Goal: Task Accomplishment & Management: Use online tool/utility

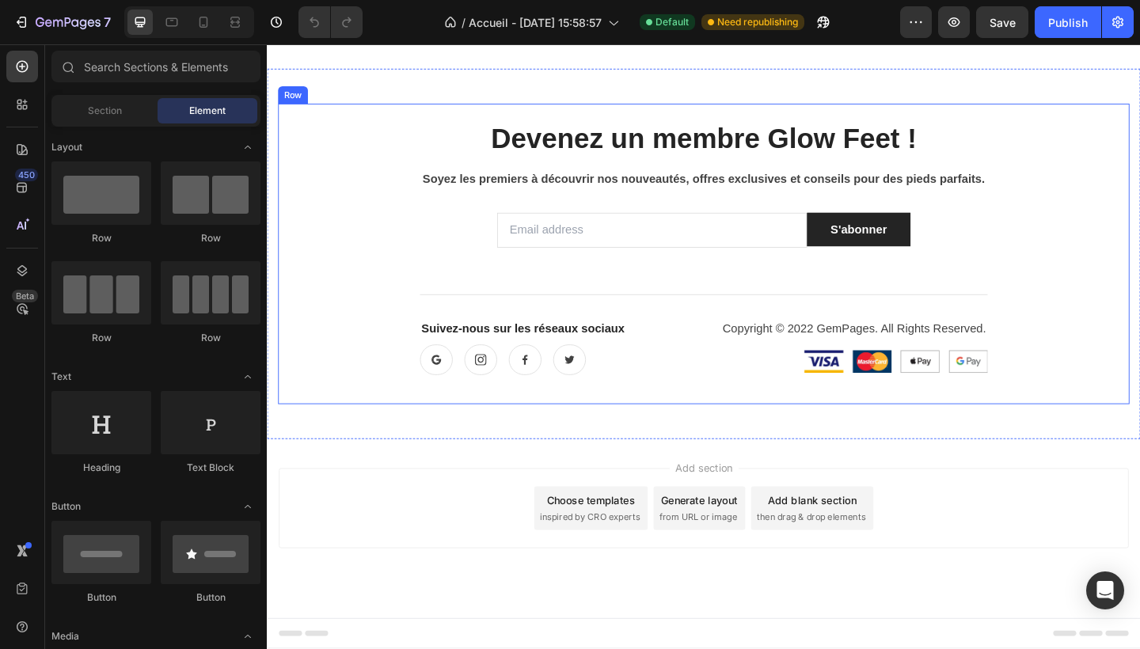
scroll to position [2303, 0]
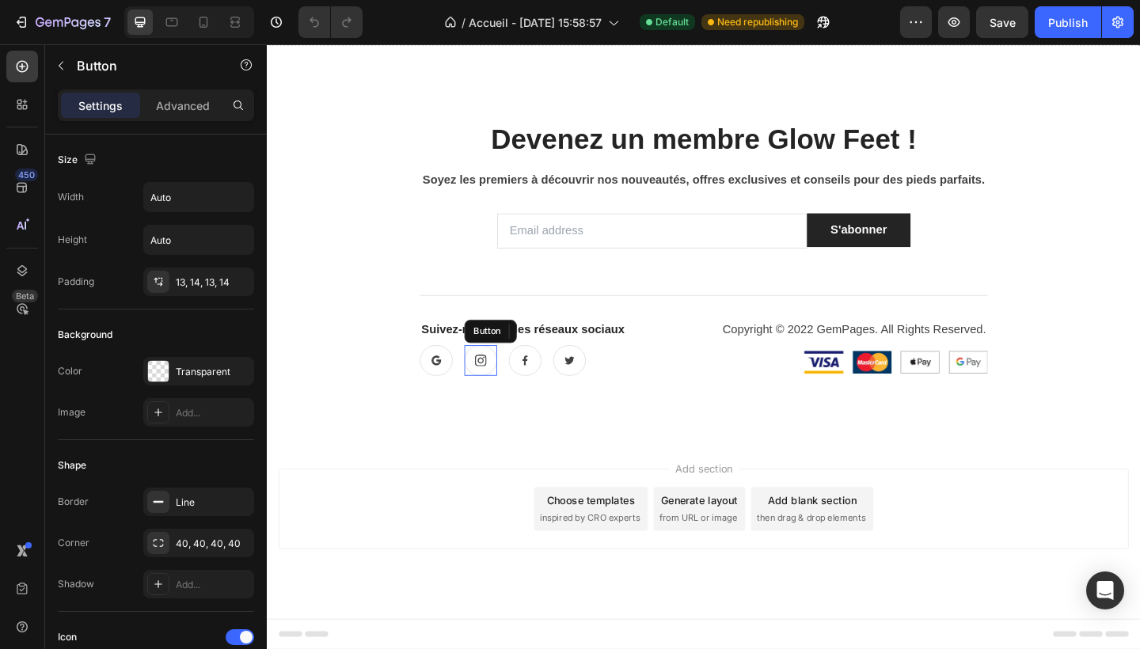
click at [495, 387] on icon at bounding box center [498, 388] width 13 height 13
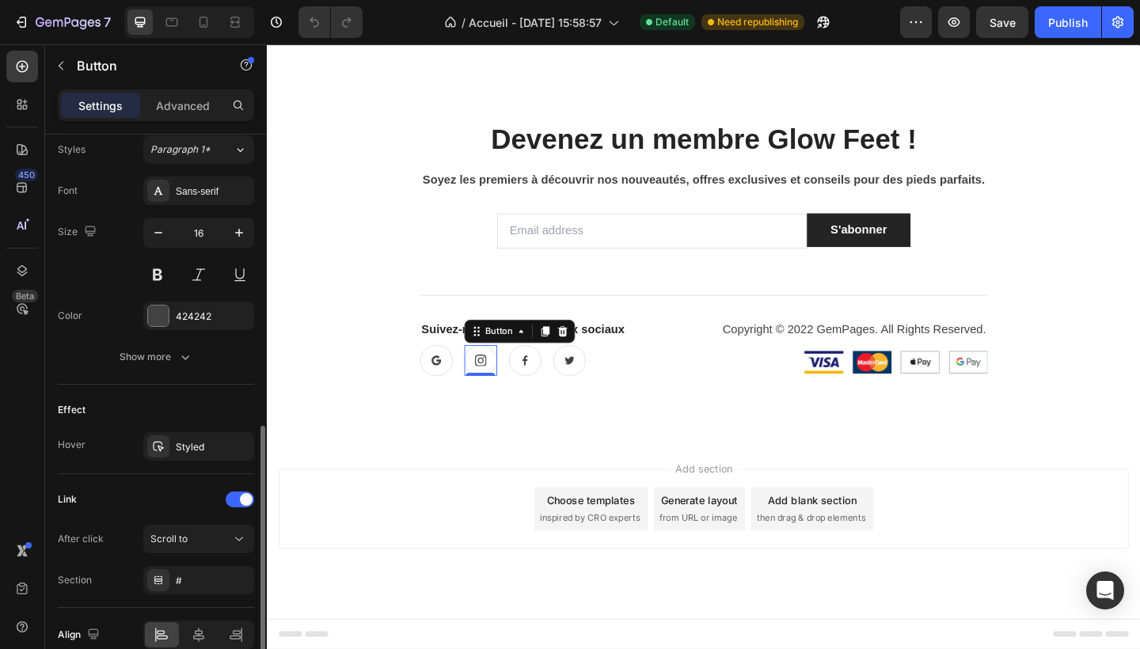
scroll to position [703, 0]
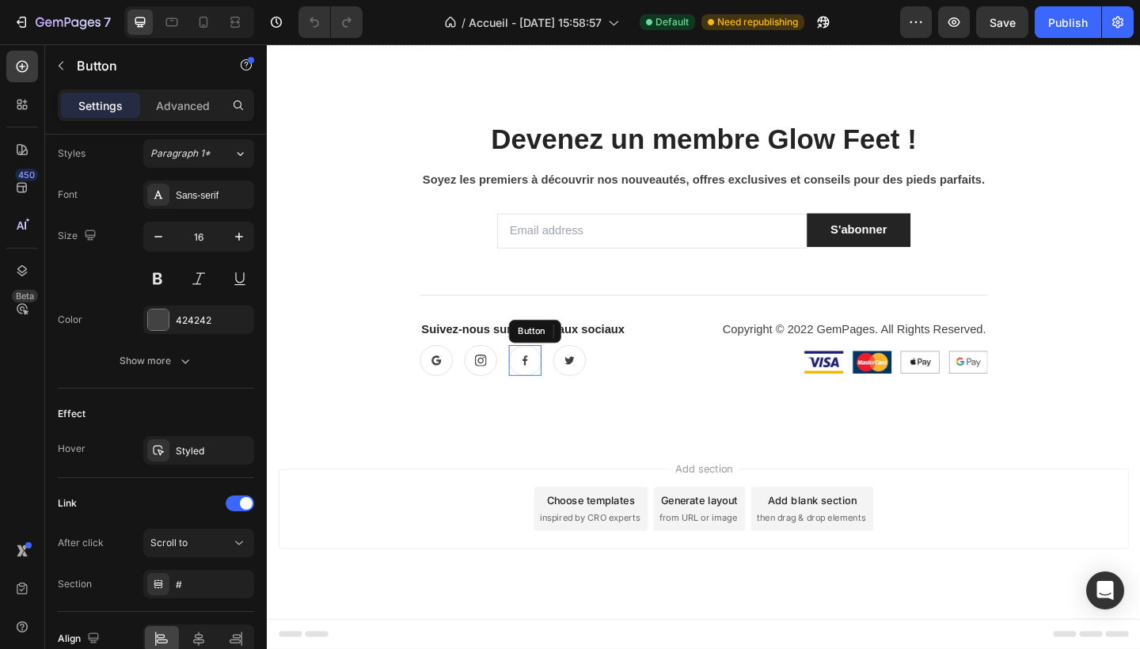
click at [551, 382] on icon at bounding box center [547, 388] width 13 height 13
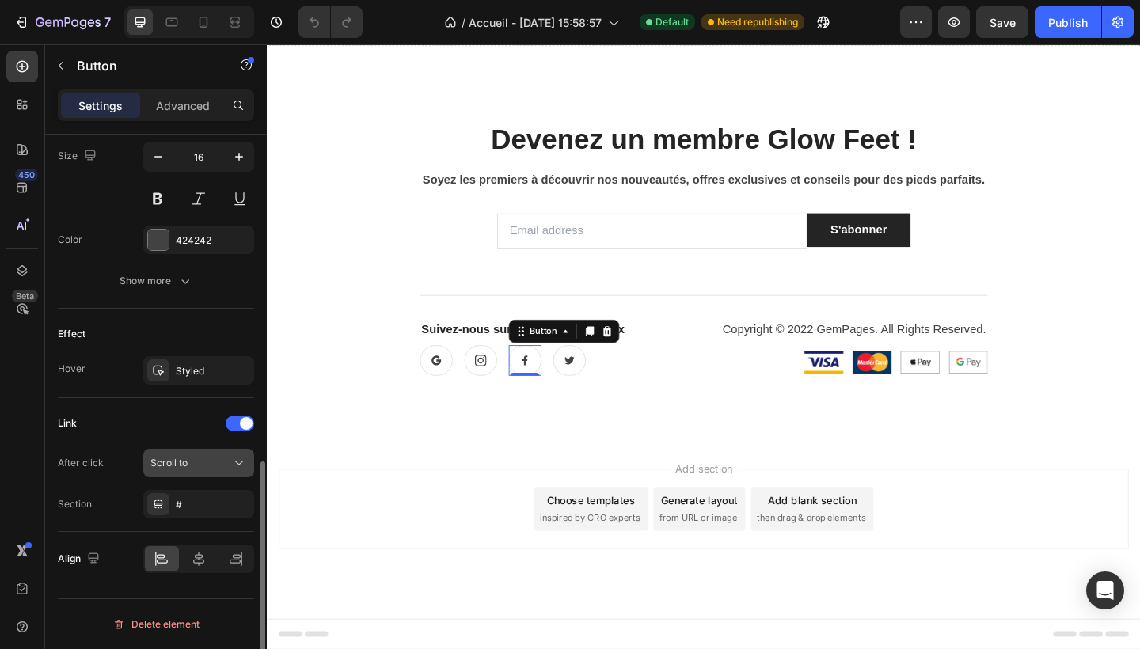
click at [207, 466] on div "Scroll to" at bounding box center [190, 463] width 81 height 14
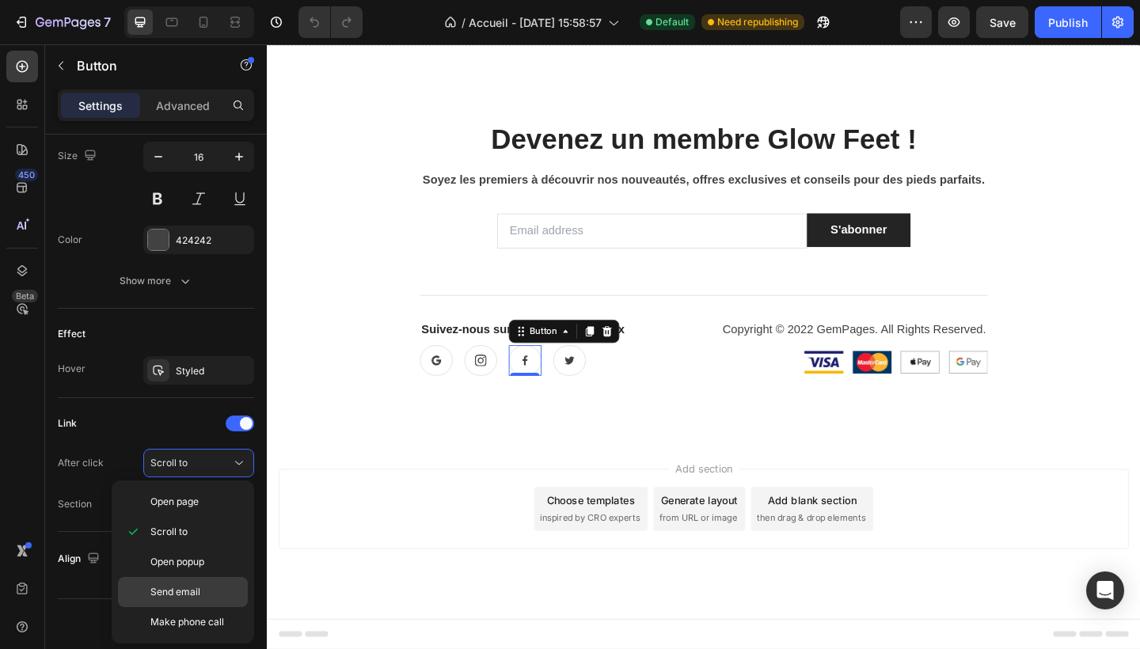
click at [183, 591] on span "Send email" at bounding box center [175, 592] width 50 height 14
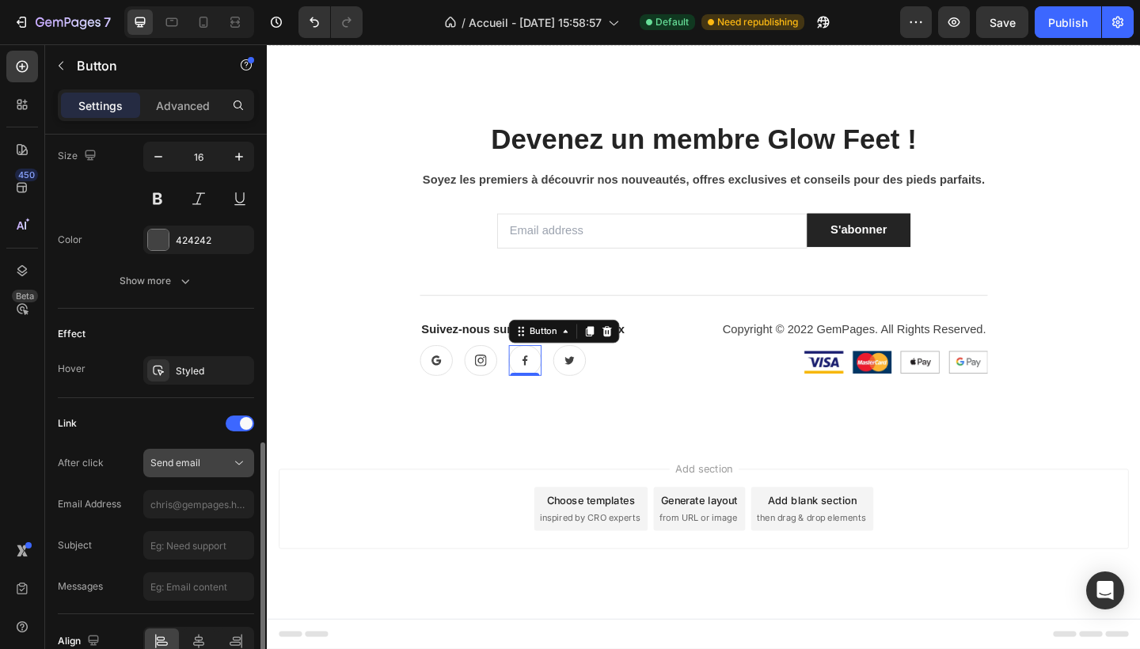
click at [192, 454] on button "Send email" at bounding box center [198, 463] width 111 height 29
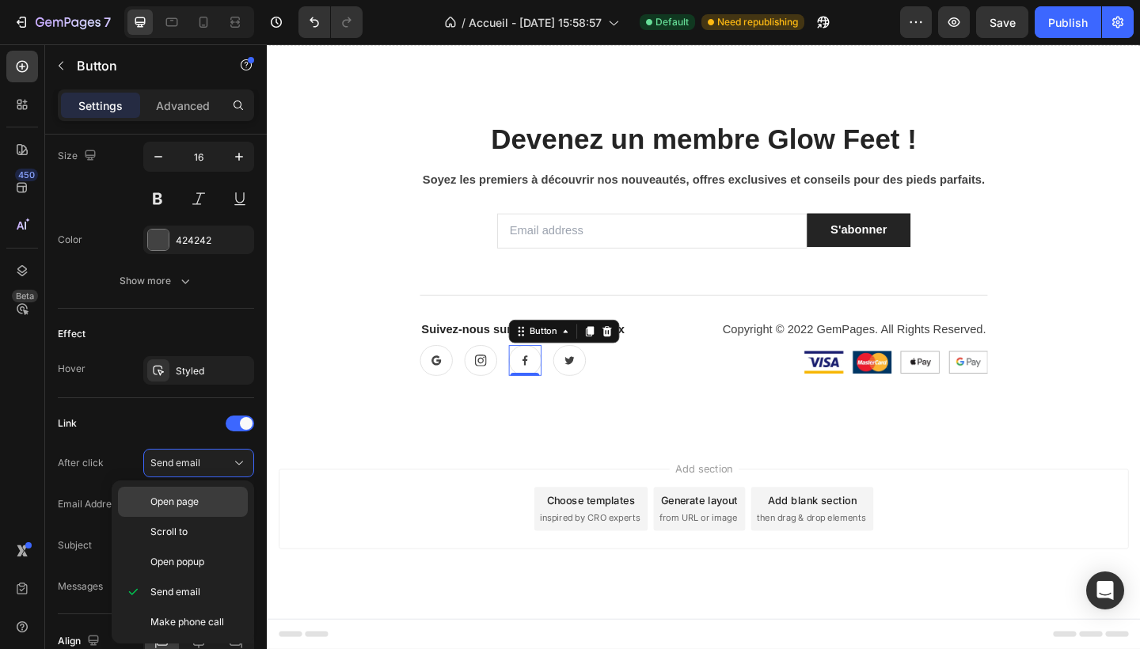
click at [199, 500] on span "Open page" at bounding box center [174, 502] width 48 height 14
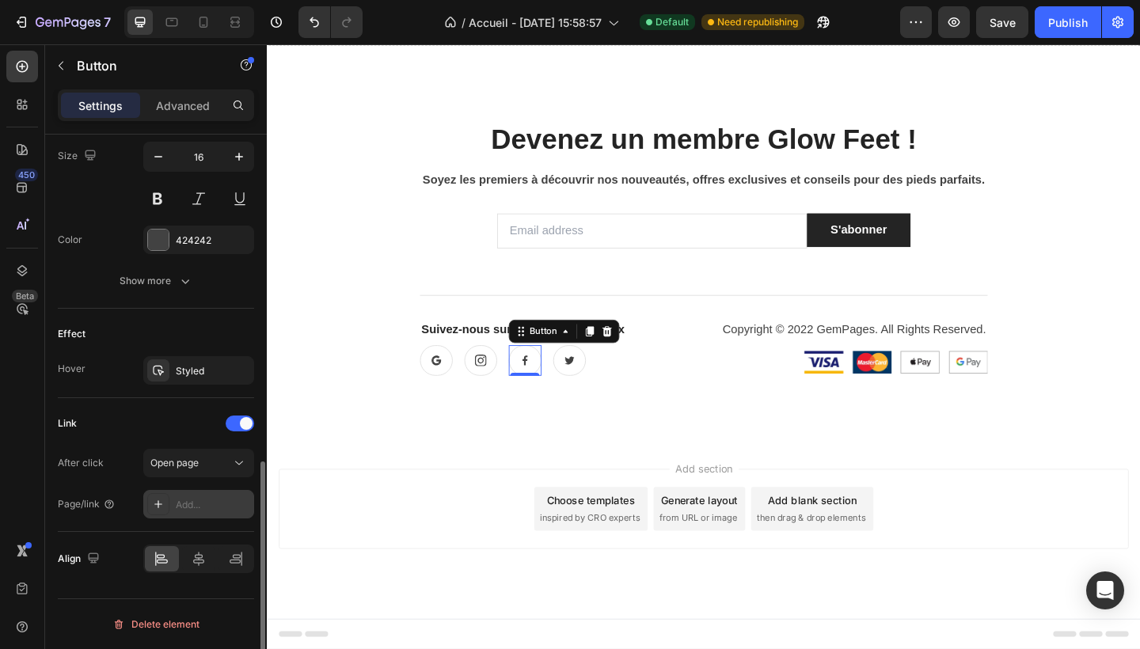
click at [197, 504] on div "Add..." at bounding box center [213, 505] width 74 height 14
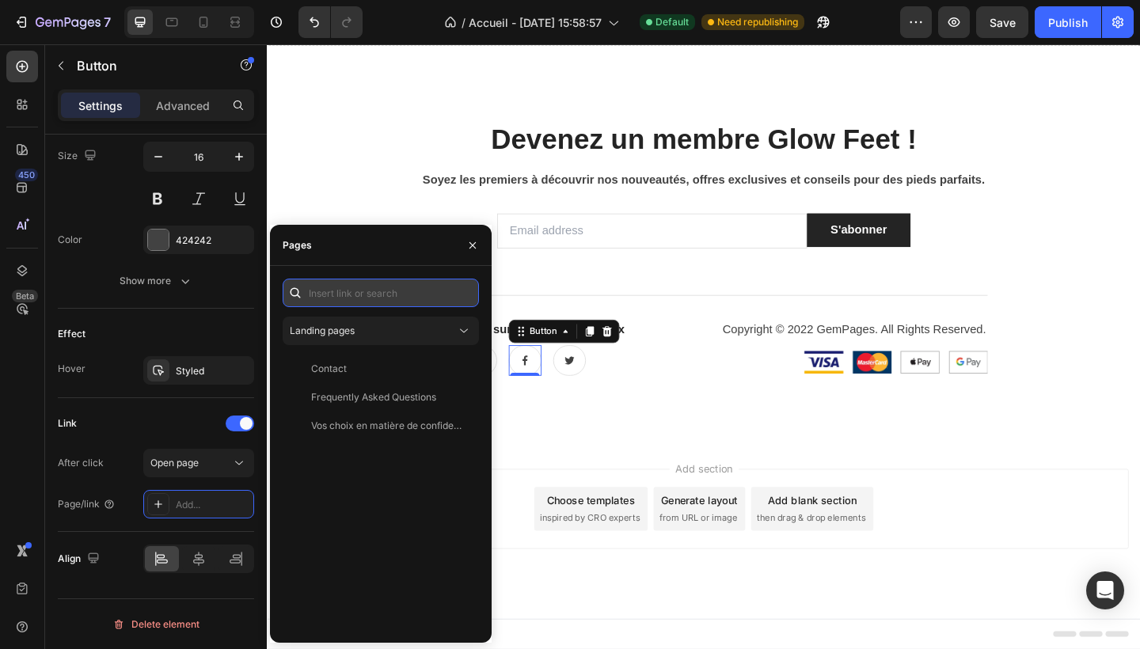
click at [324, 283] on input "text" at bounding box center [381, 293] width 196 height 29
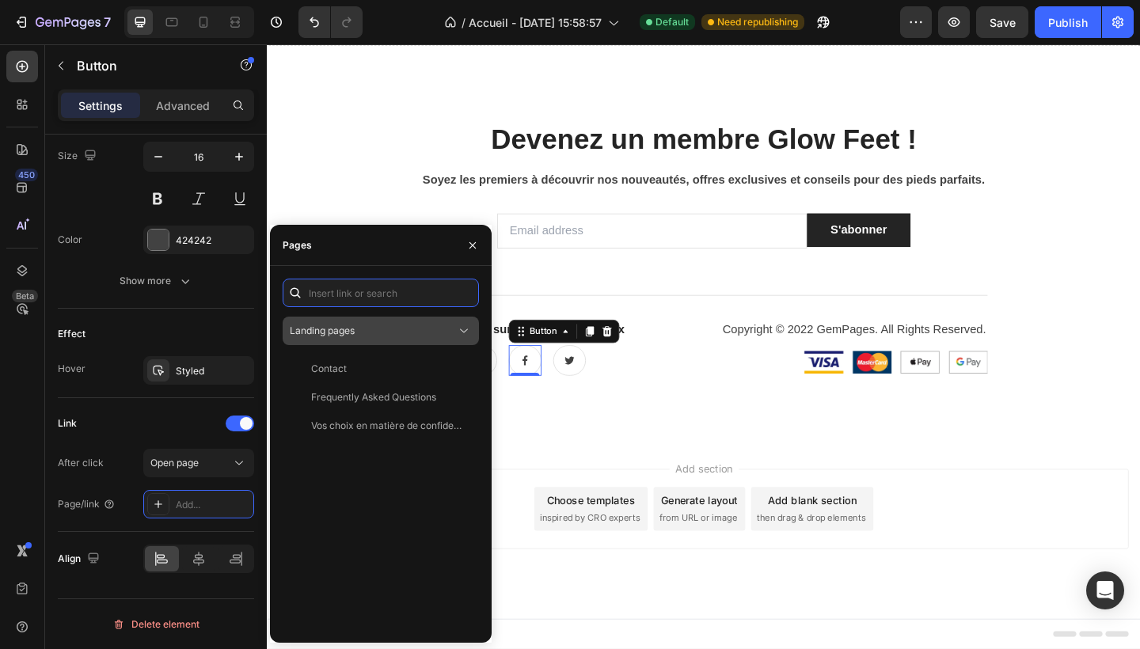
paste input "[URL][DOMAIN_NAME]"
type input "[URL][DOMAIN_NAME]"
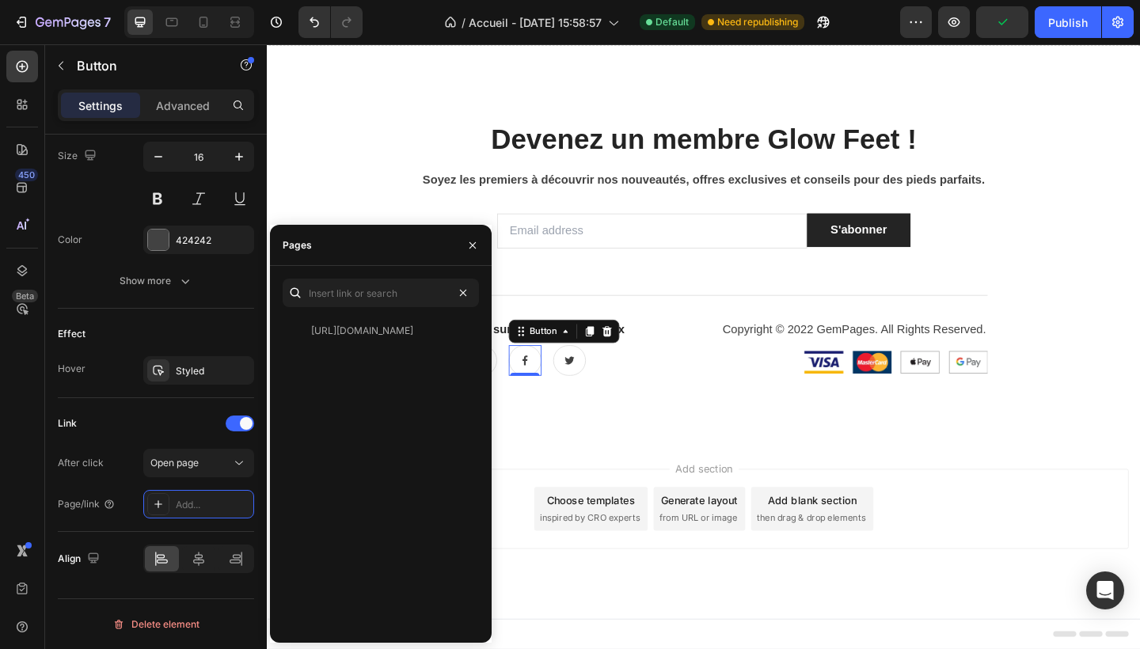
click at [542, 508] on div "Add section Choose templates inspired by CRO experts Generate layout from URL o…" at bounding box center [742, 550] width 925 height 87
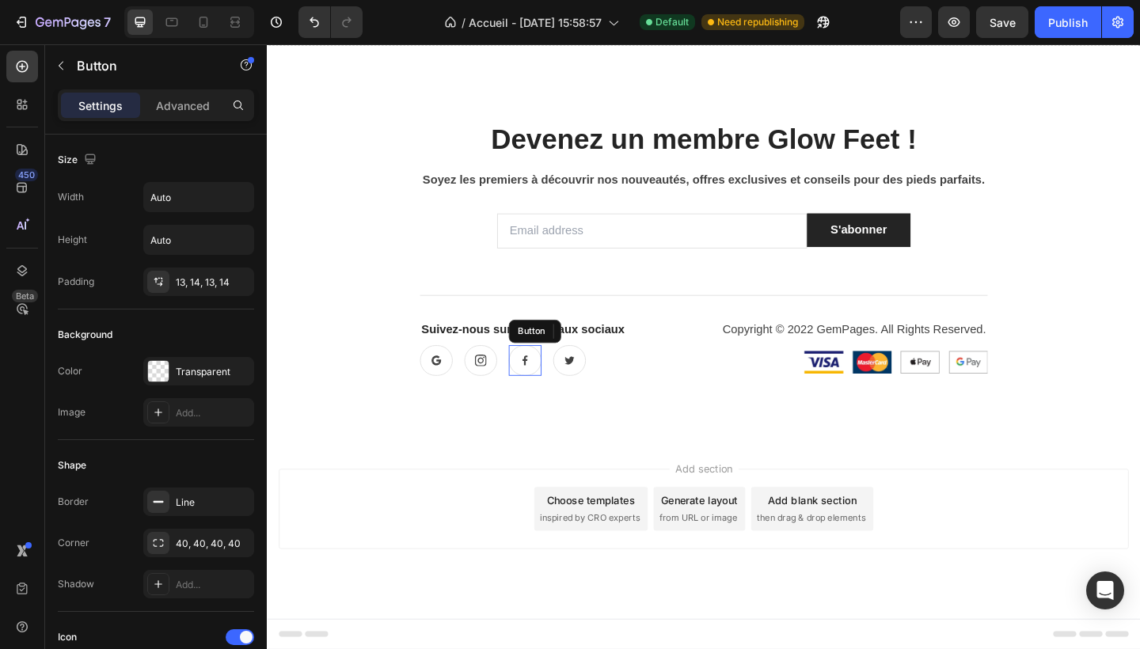
click at [554, 386] on button at bounding box center [548, 388] width 36 height 33
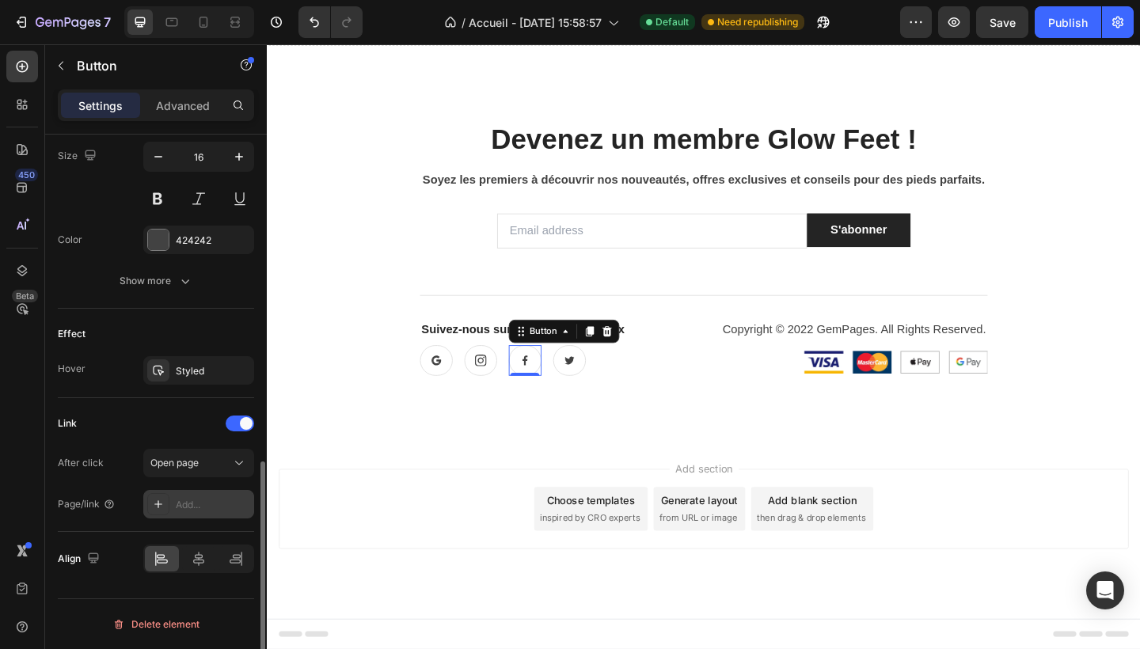
click at [184, 506] on div "Add..." at bounding box center [213, 505] width 74 height 14
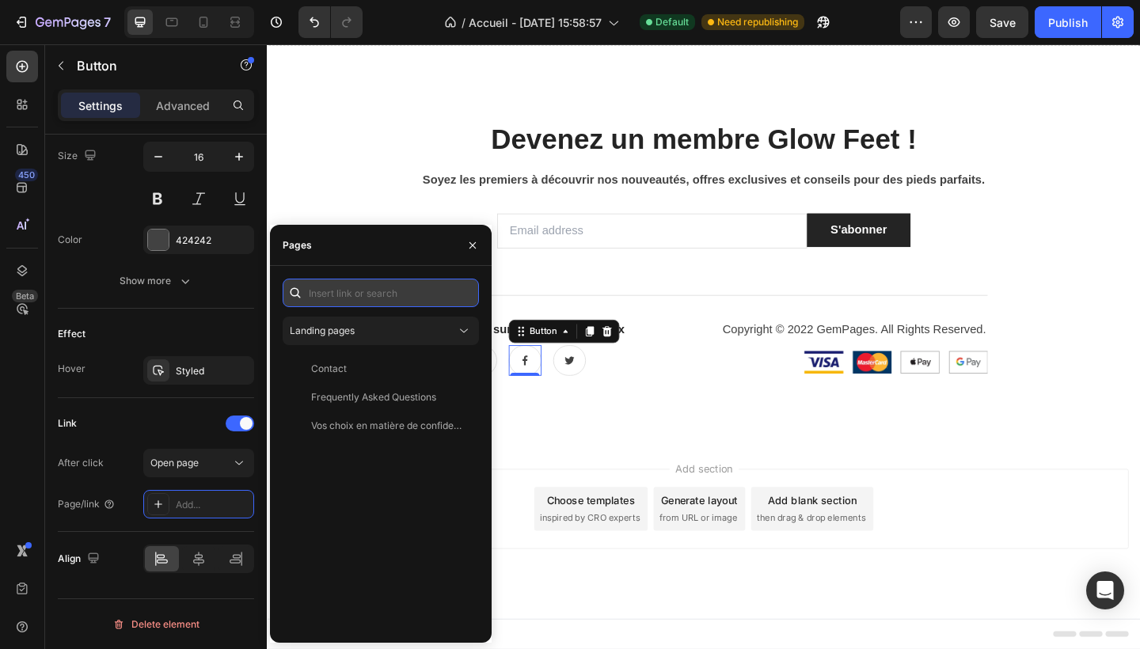
click at [344, 289] on input "text" at bounding box center [381, 293] width 196 height 29
paste input "[URL][DOMAIN_NAME]"
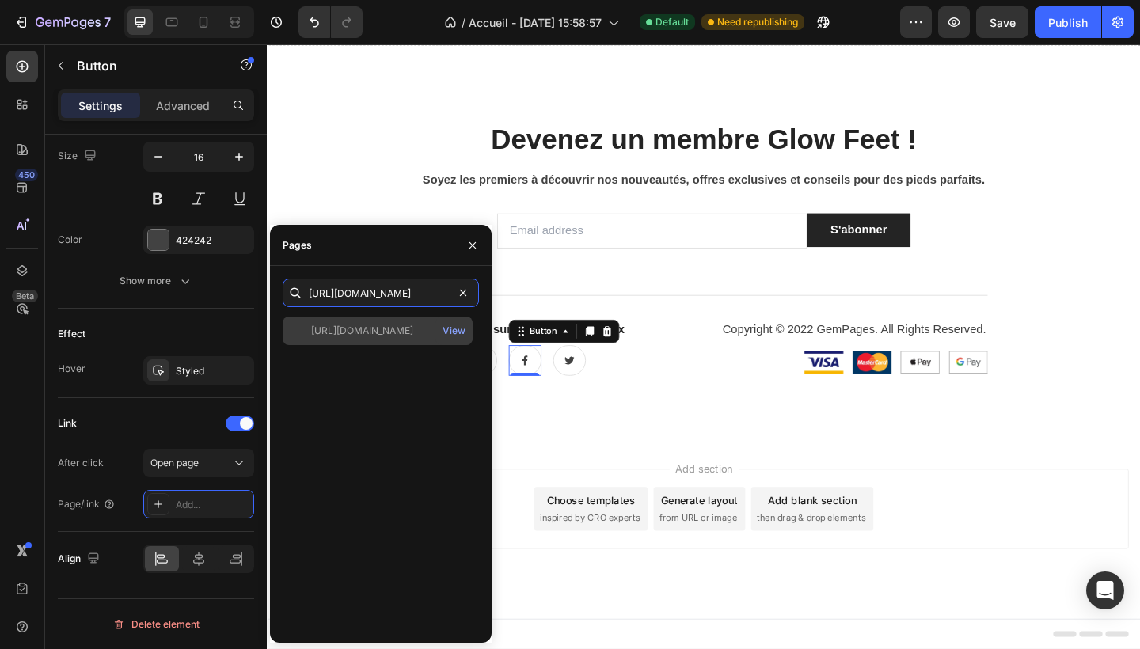
type input "[URL][DOMAIN_NAME]"
click at [386, 331] on div "[URL][DOMAIN_NAME]" at bounding box center [362, 331] width 102 height 14
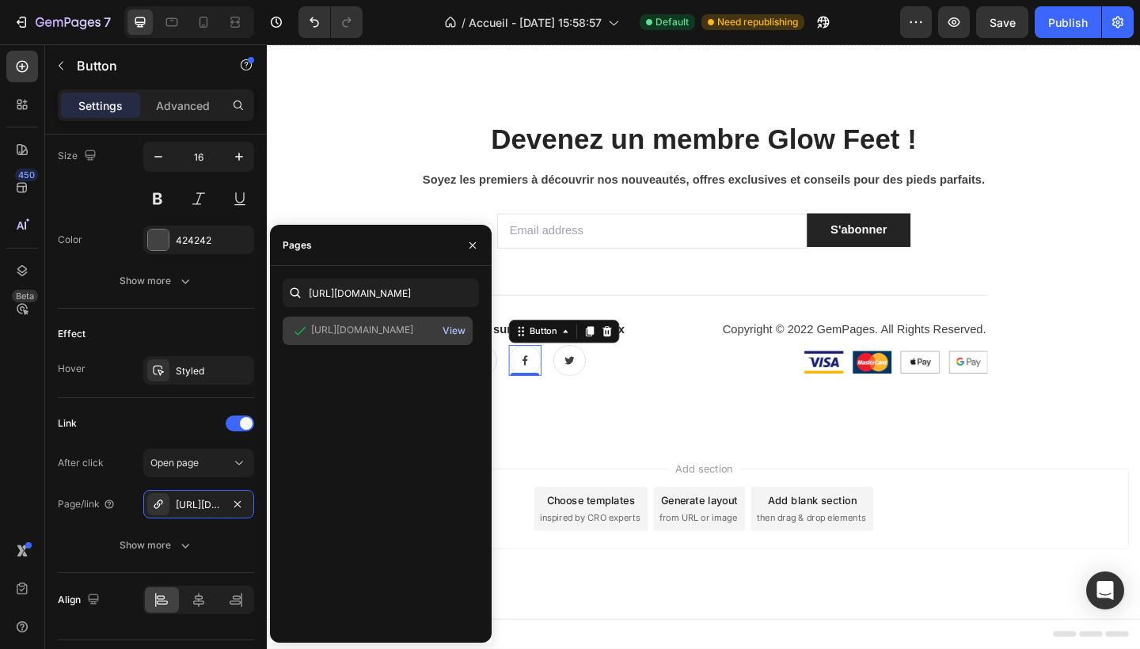
click at [458, 331] on div "View" at bounding box center [454, 331] width 23 height 14
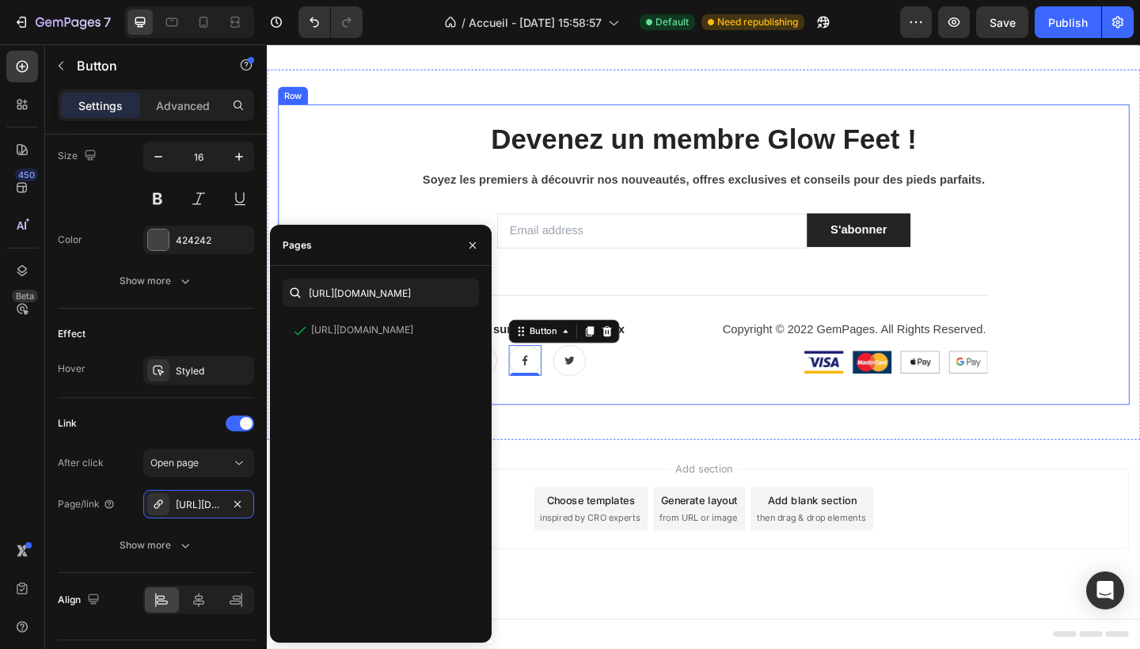
click at [600, 408] on div "Devenez un membre Glow Feet ! Heading Soyez les premiers à découvrir nos nouvea…" at bounding box center [742, 273] width 926 height 289
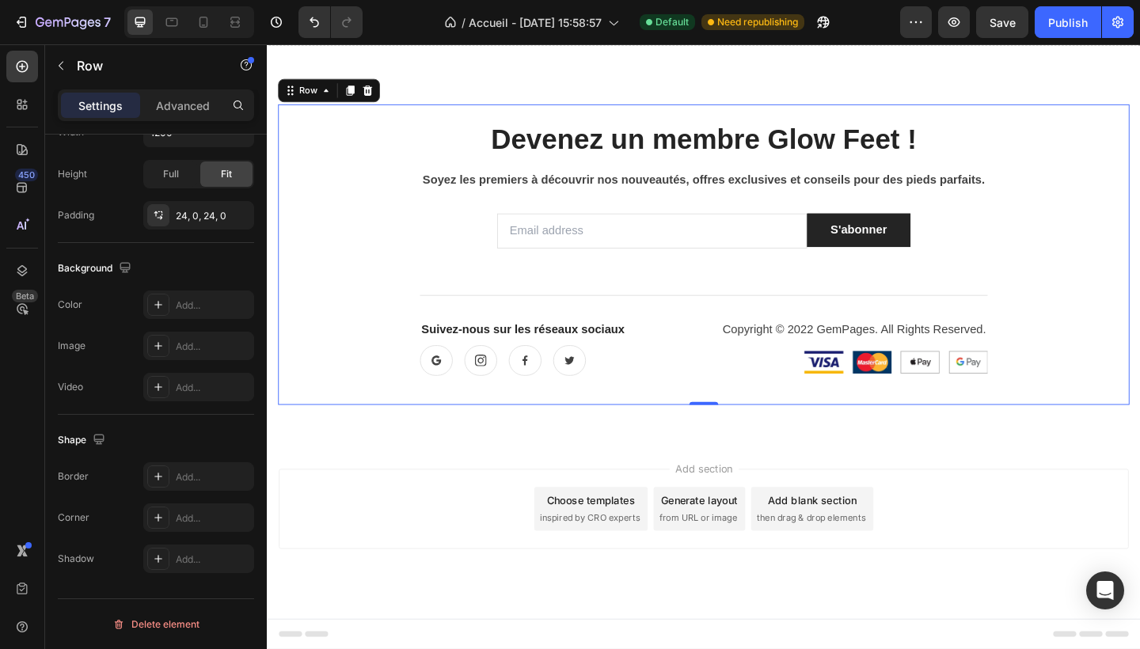
scroll to position [0, 0]
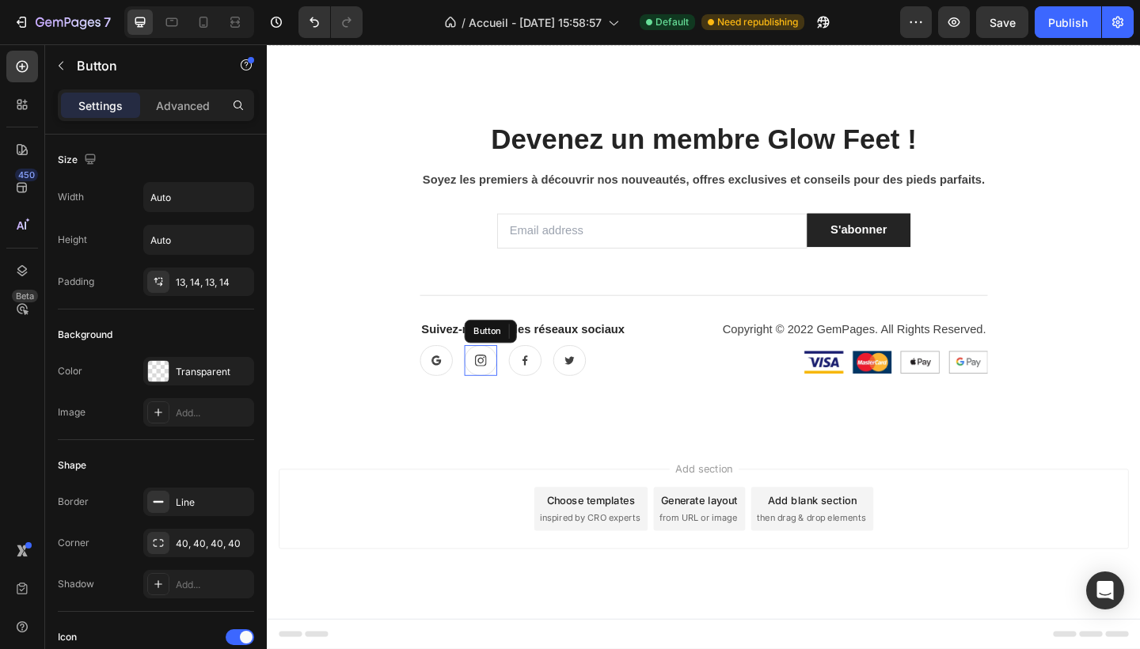
click at [503, 386] on icon at bounding box center [498, 388] width 13 height 13
click at [586, 356] on icon at bounding box center [588, 357] width 10 height 11
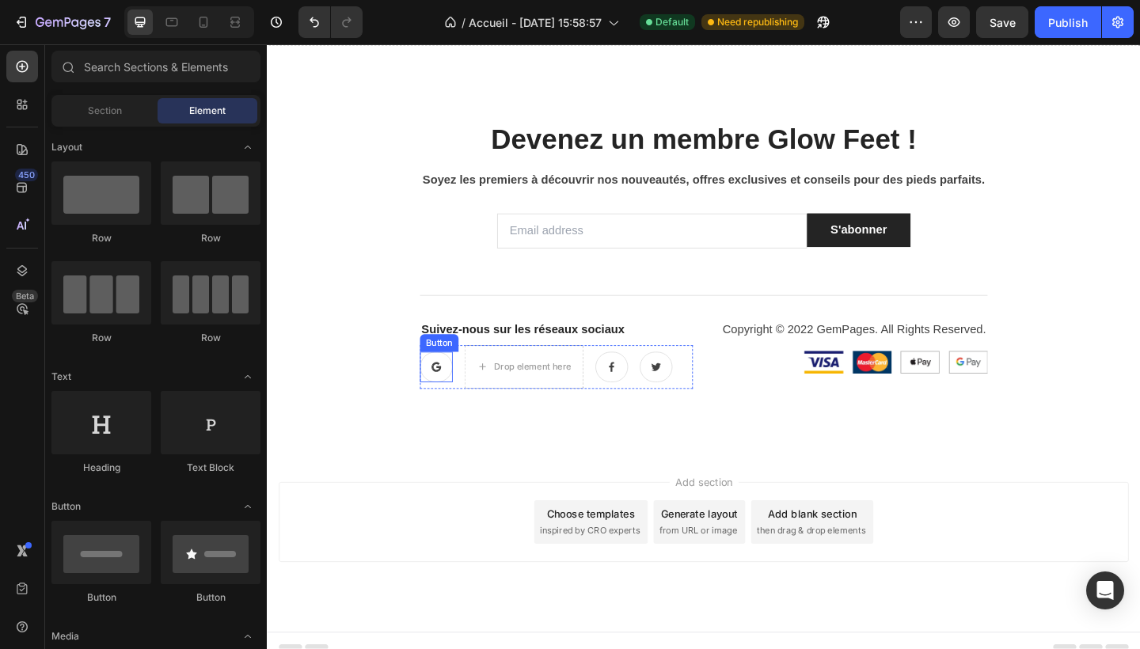
click at [452, 390] on icon at bounding box center [450, 396] width 13 height 13
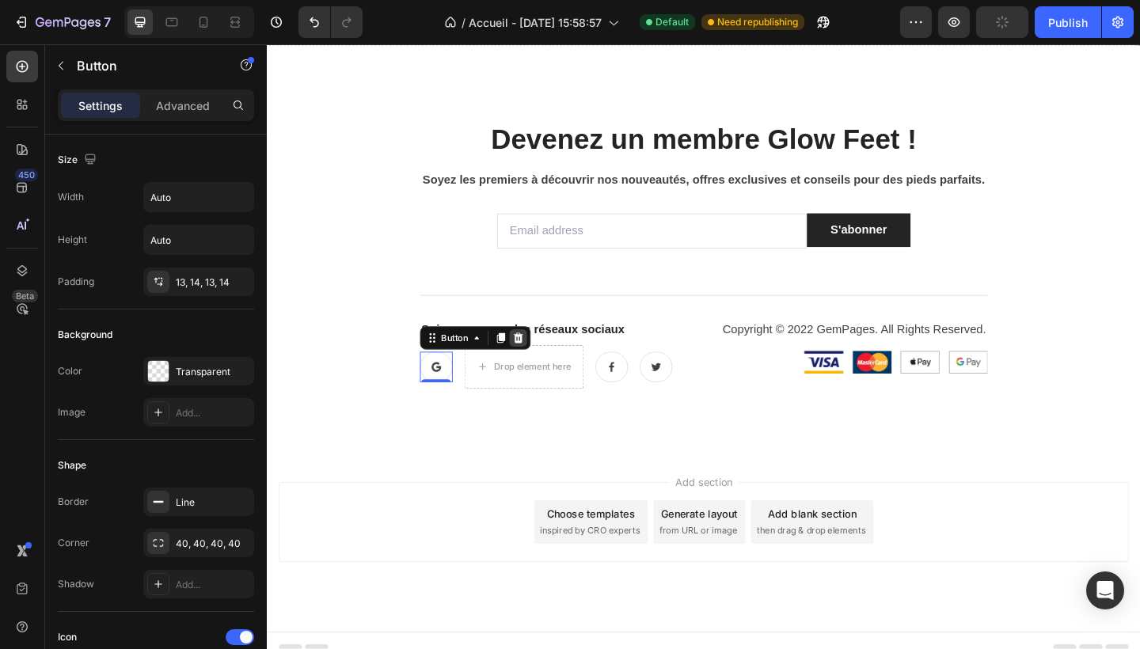
click at [539, 370] on icon at bounding box center [540, 364] width 13 height 13
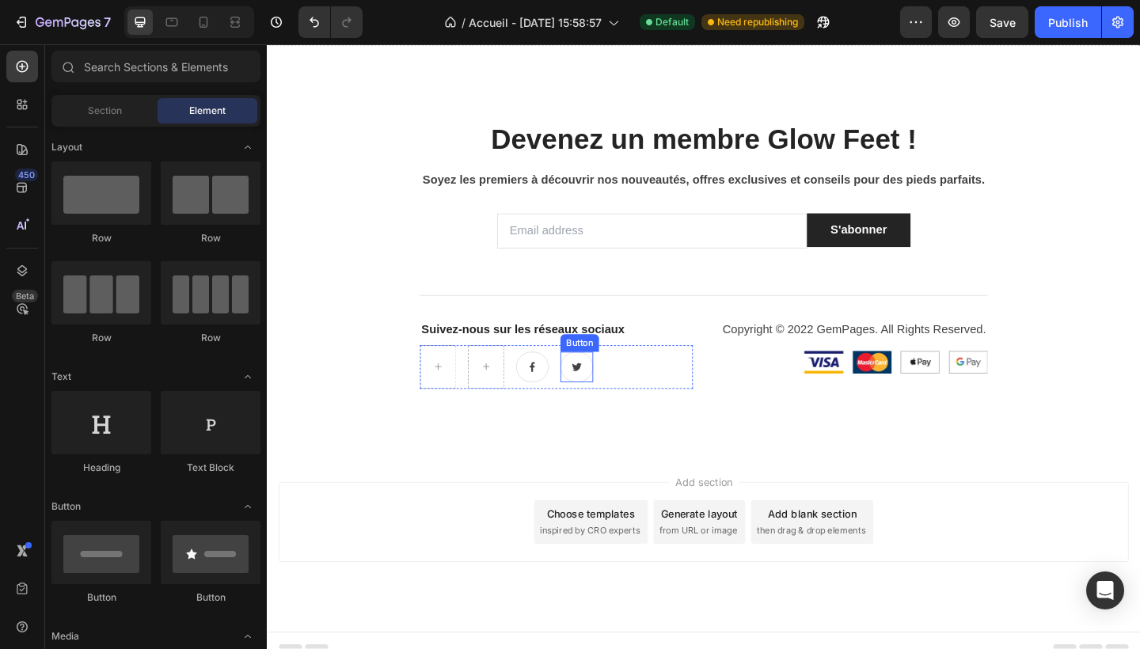
click at [599, 387] on link at bounding box center [604, 395] width 36 height 33
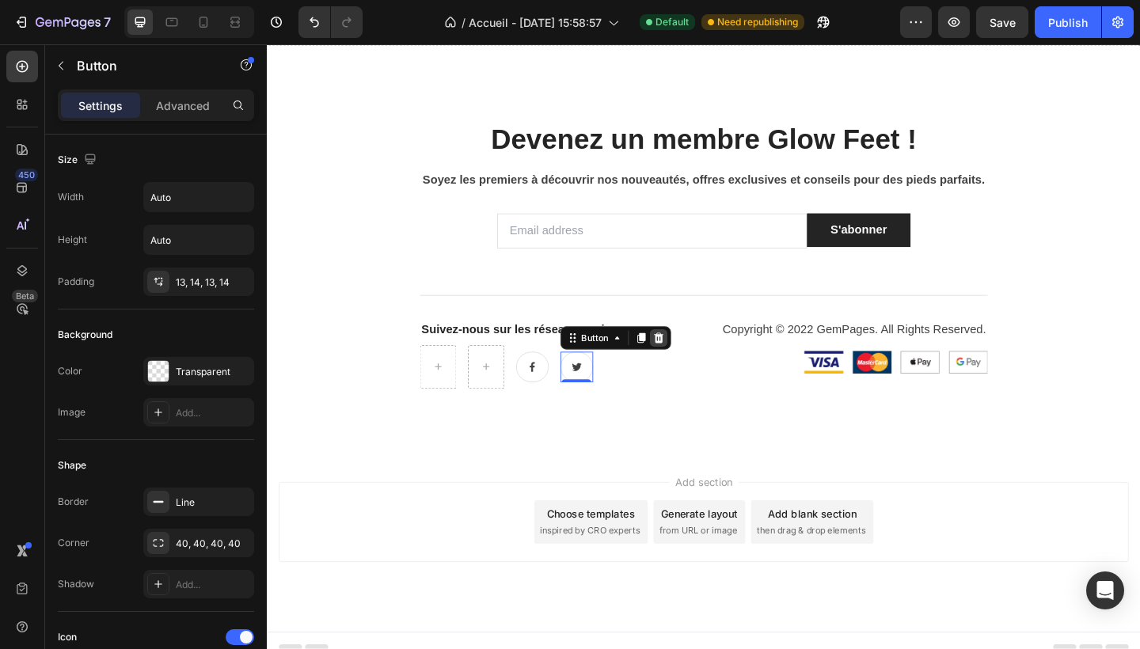
click at [689, 362] on icon at bounding box center [692, 364] width 13 height 13
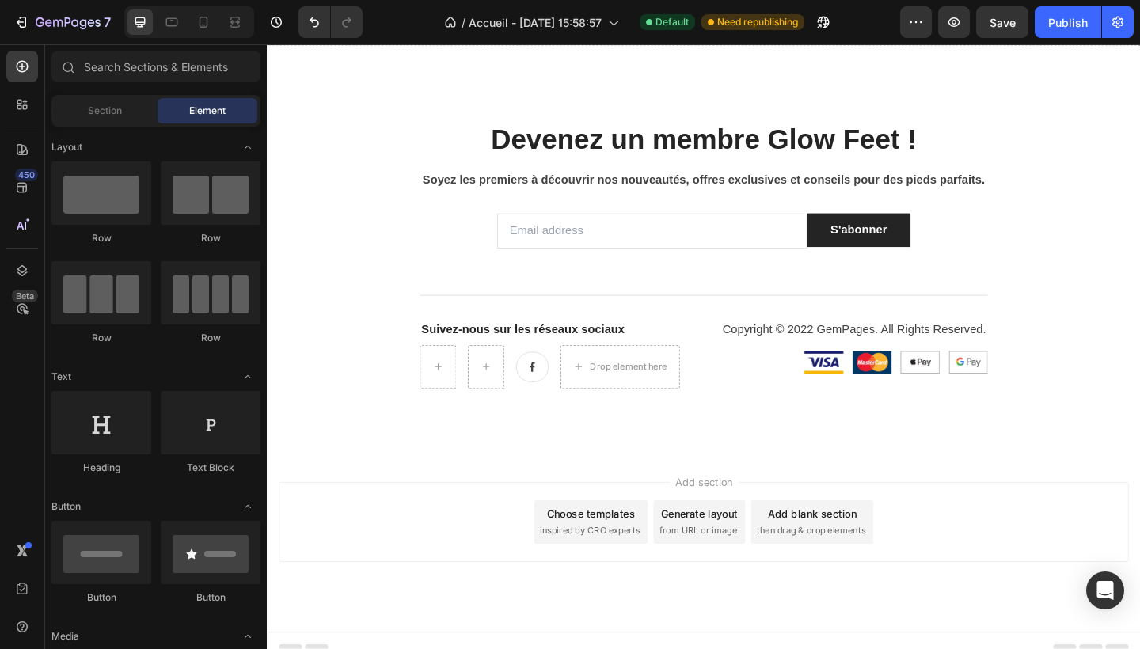
click at [538, 492] on div "Add section Choose templates inspired by CRO experts Generate layout from URL o…" at bounding box center [742, 586] width 950 height 195
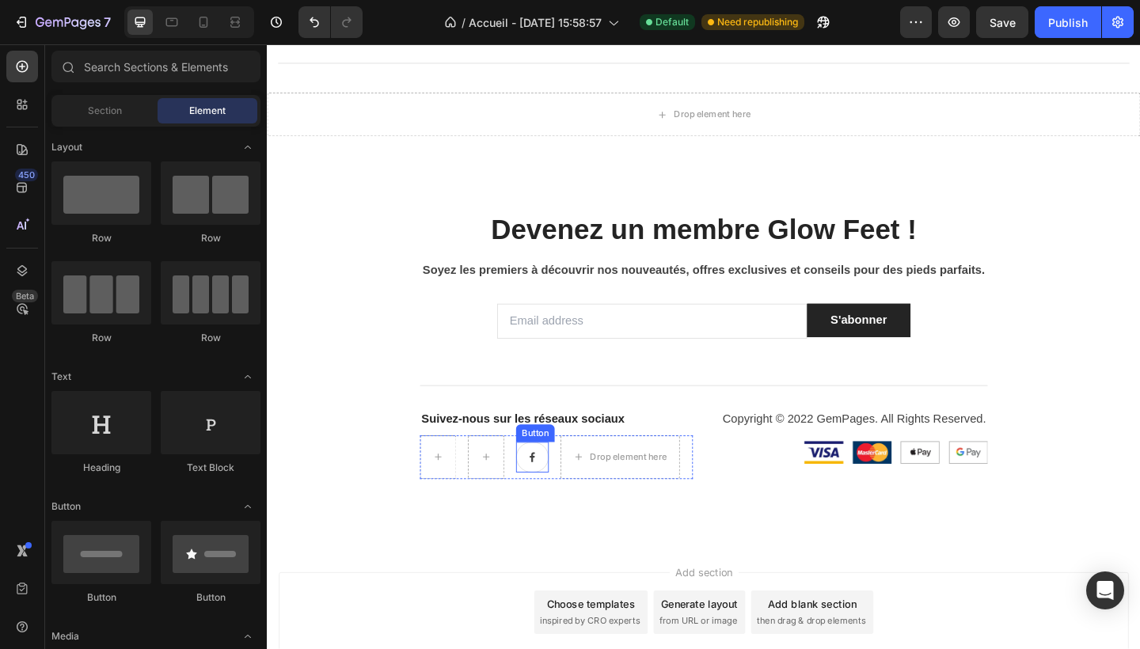
scroll to position [2193, 0]
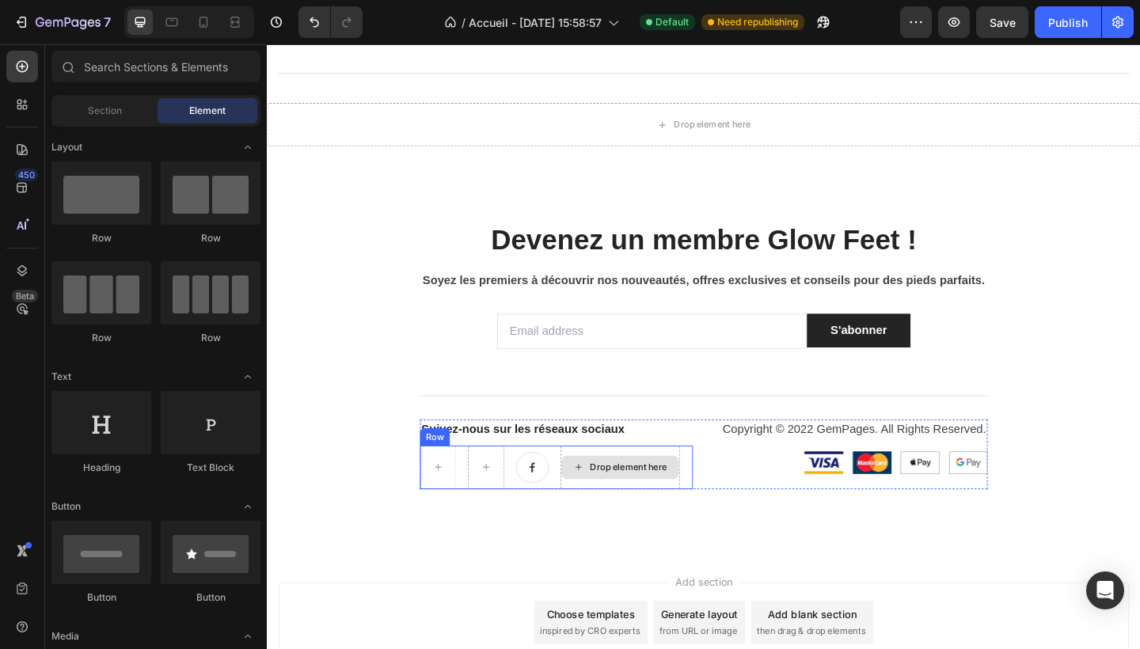
click at [618, 522] on div "Drop element here" at bounding box center [651, 505] width 130 height 48
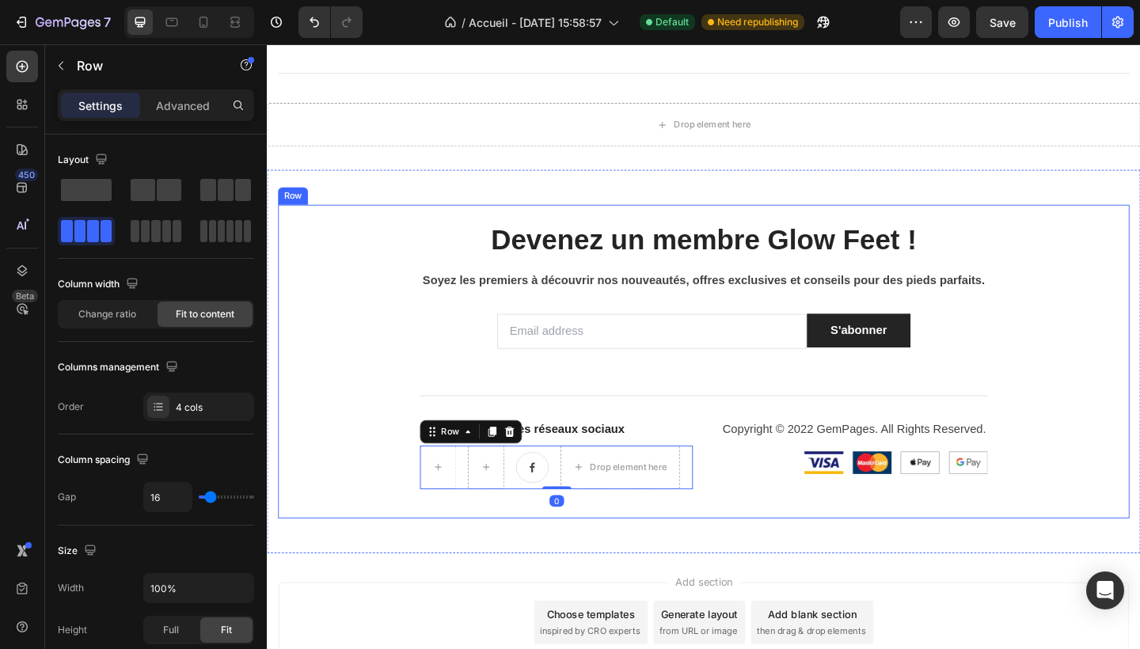
click at [619, 533] on div "Devenez un membre Glow Feet ! Heading Soyez les premiers à découvrir nos nouvea…" at bounding box center [742, 389] width 926 height 303
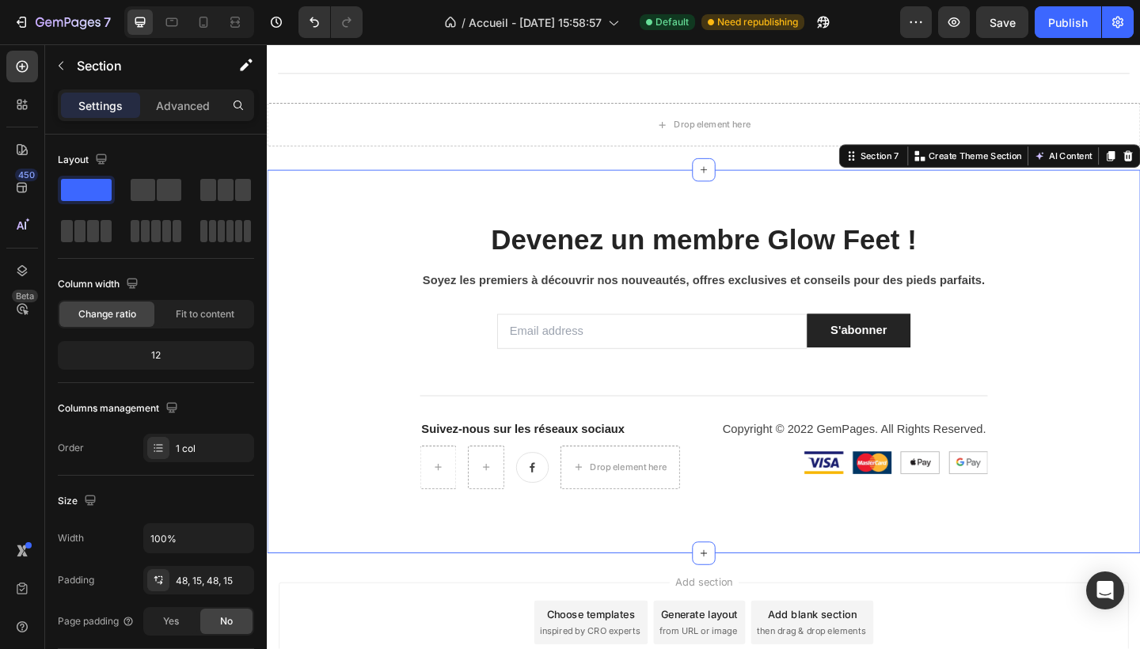
click at [567, 580] on div "Devenez un membre Glow Feet ! Heading Soyez les premiers à découvrir nos nouvea…" at bounding box center [742, 389] width 950 height 417
click at [1055, 33] on button "Publish" at bounding box center [1068, 22] width 67 height 32
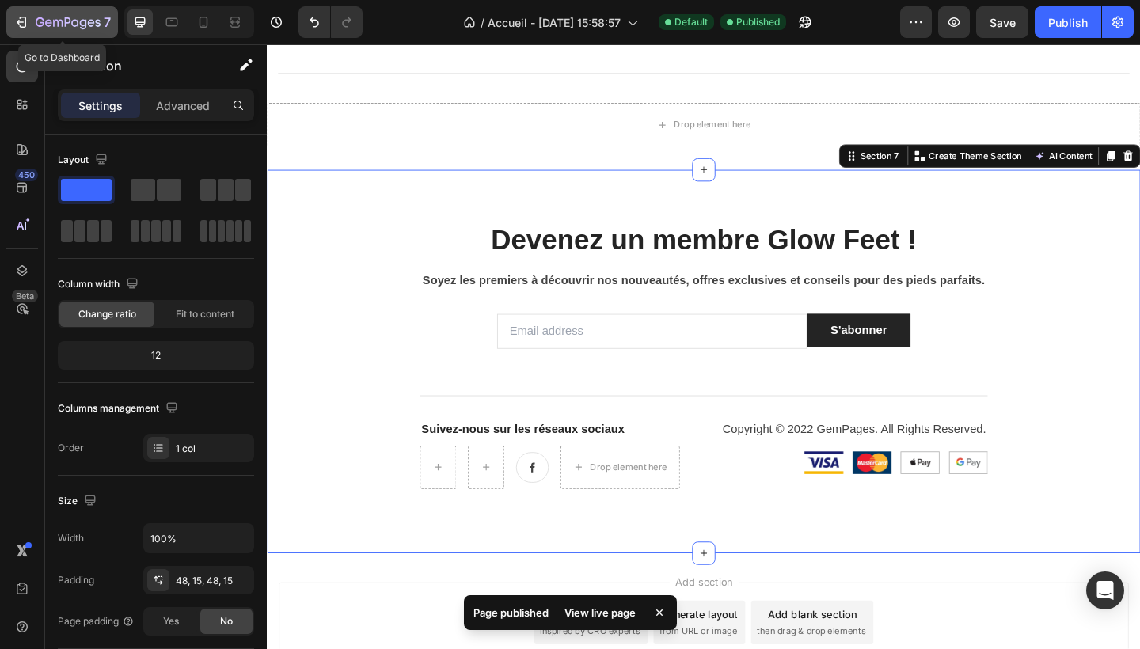
click at [29, 21] on icon "button" at bounding box center [21, 22] width 16 height 16
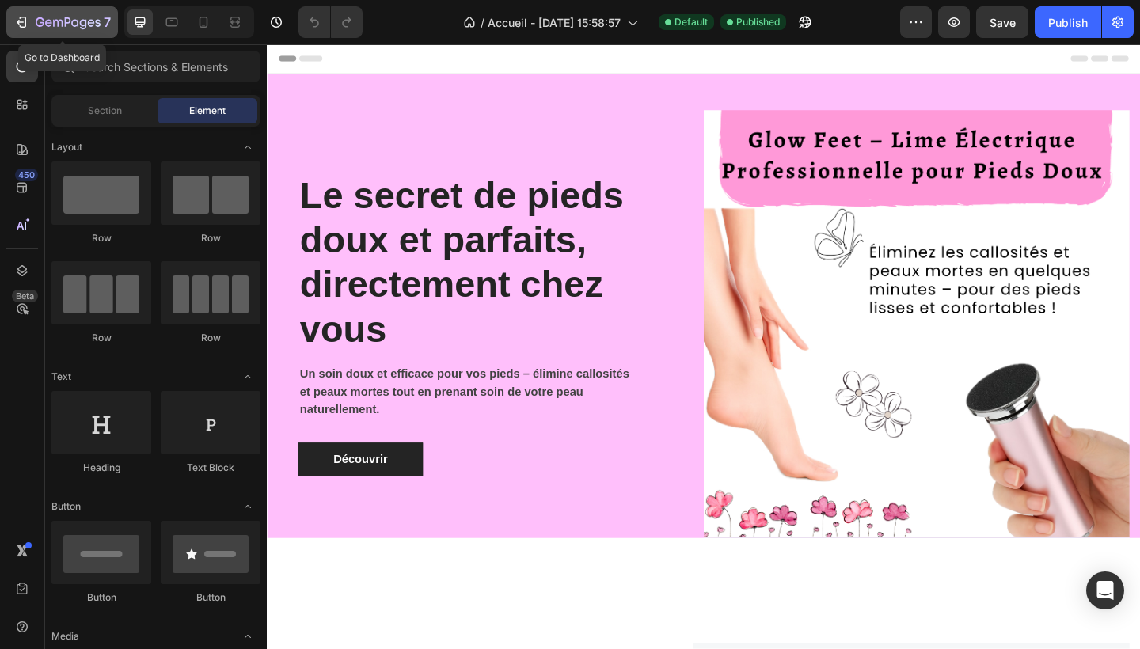
click at [28, 25] on icon "button" at bounding box center [21, 22] width 16 height 16
